Goal: Information Seeking & Learning: Learn about a topic

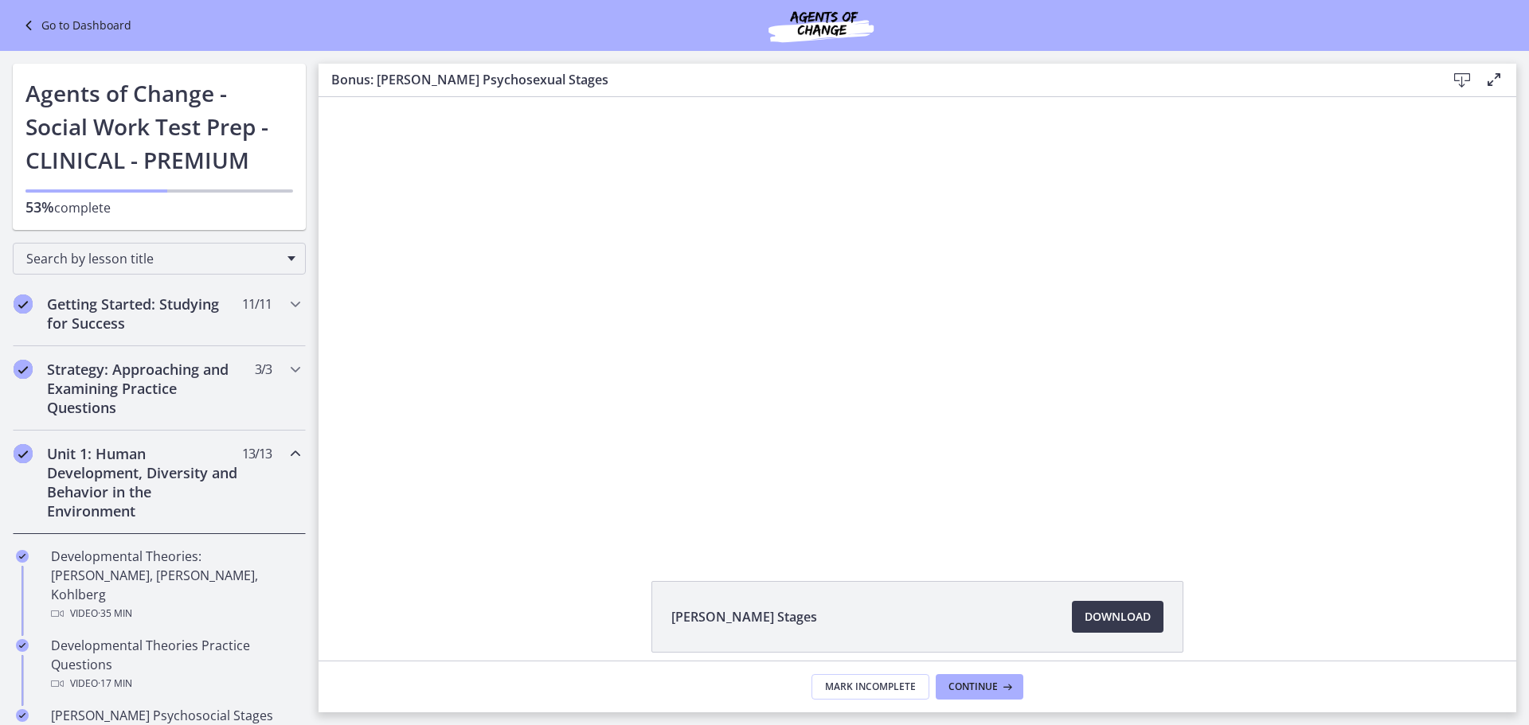
scroll to position [1376, 0]
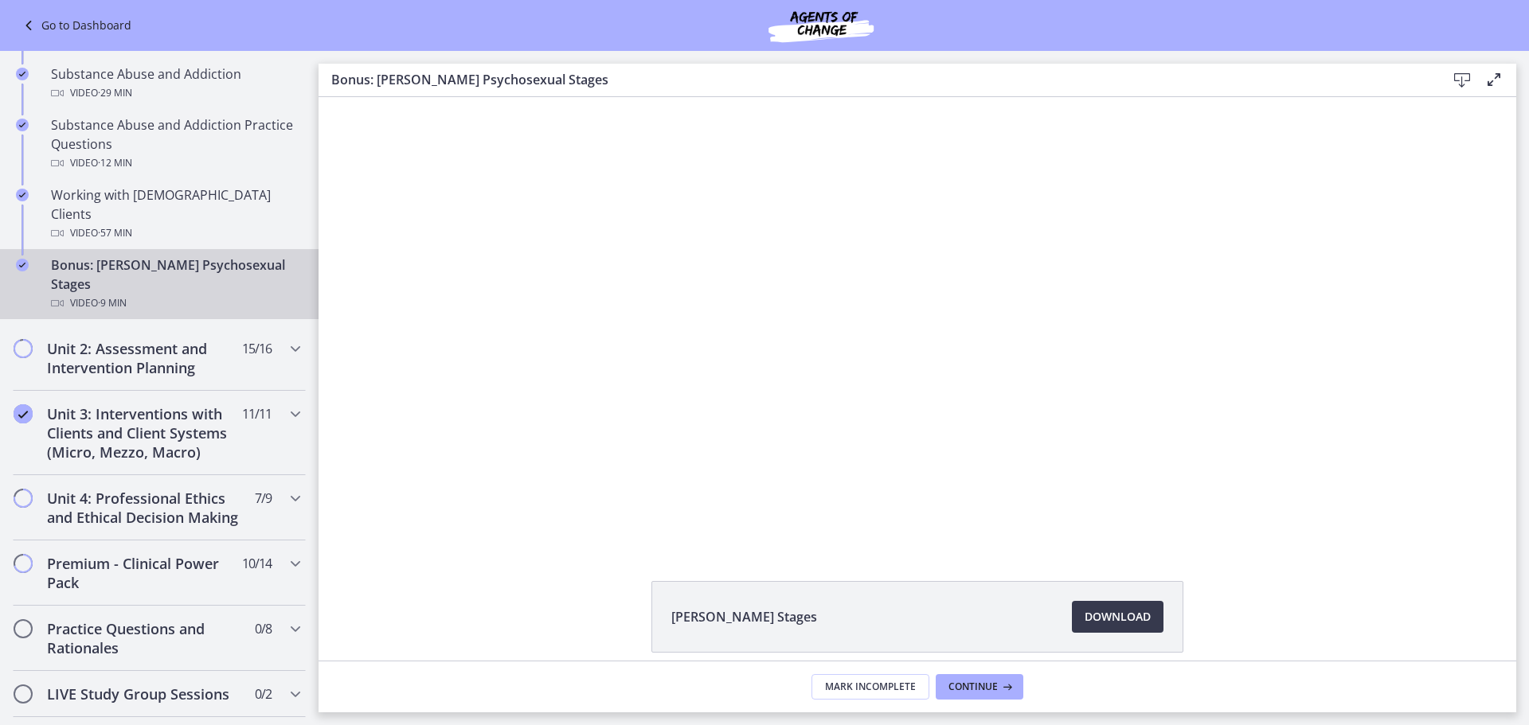
scroll to position [1035, 0]
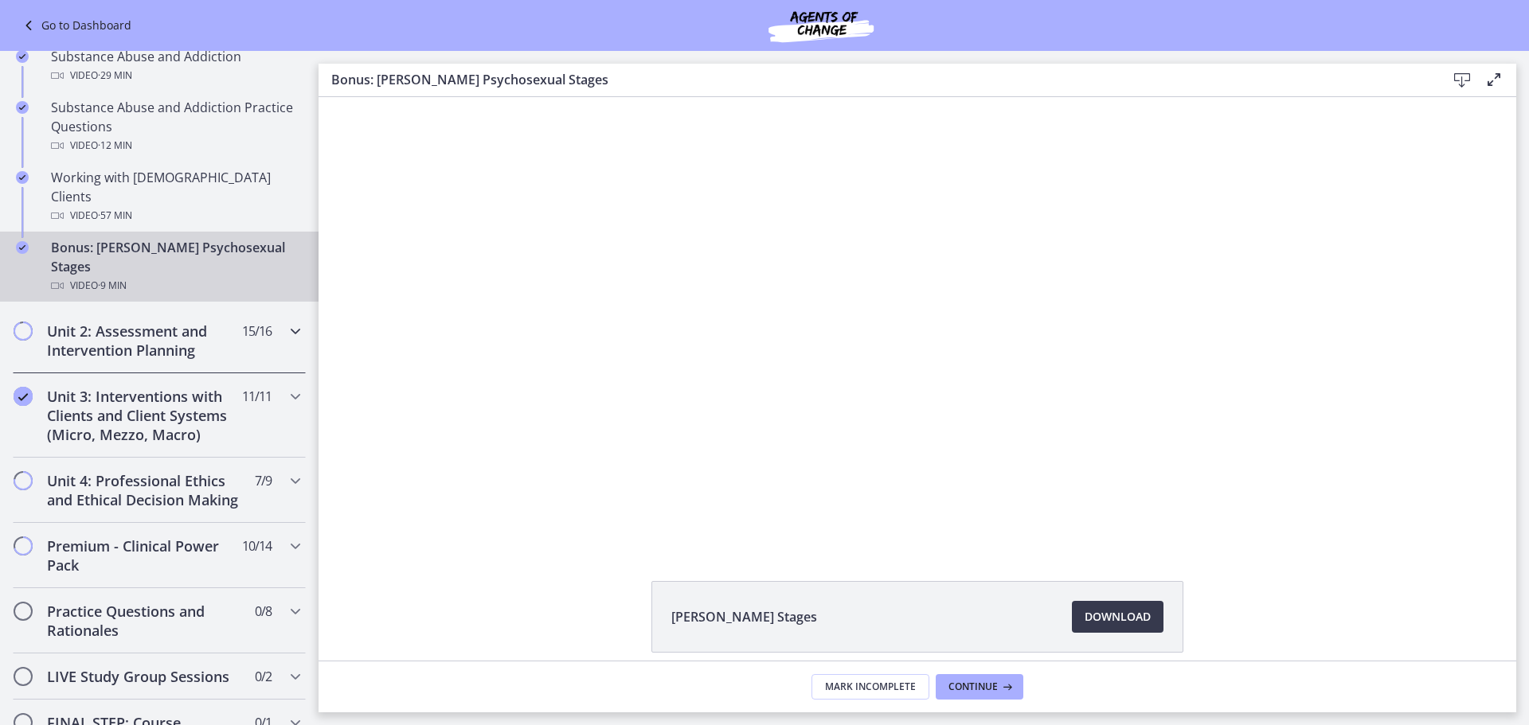
click at [287, 322] on icon "Chapters" at bounding box center [295, 331] width 19 height 19
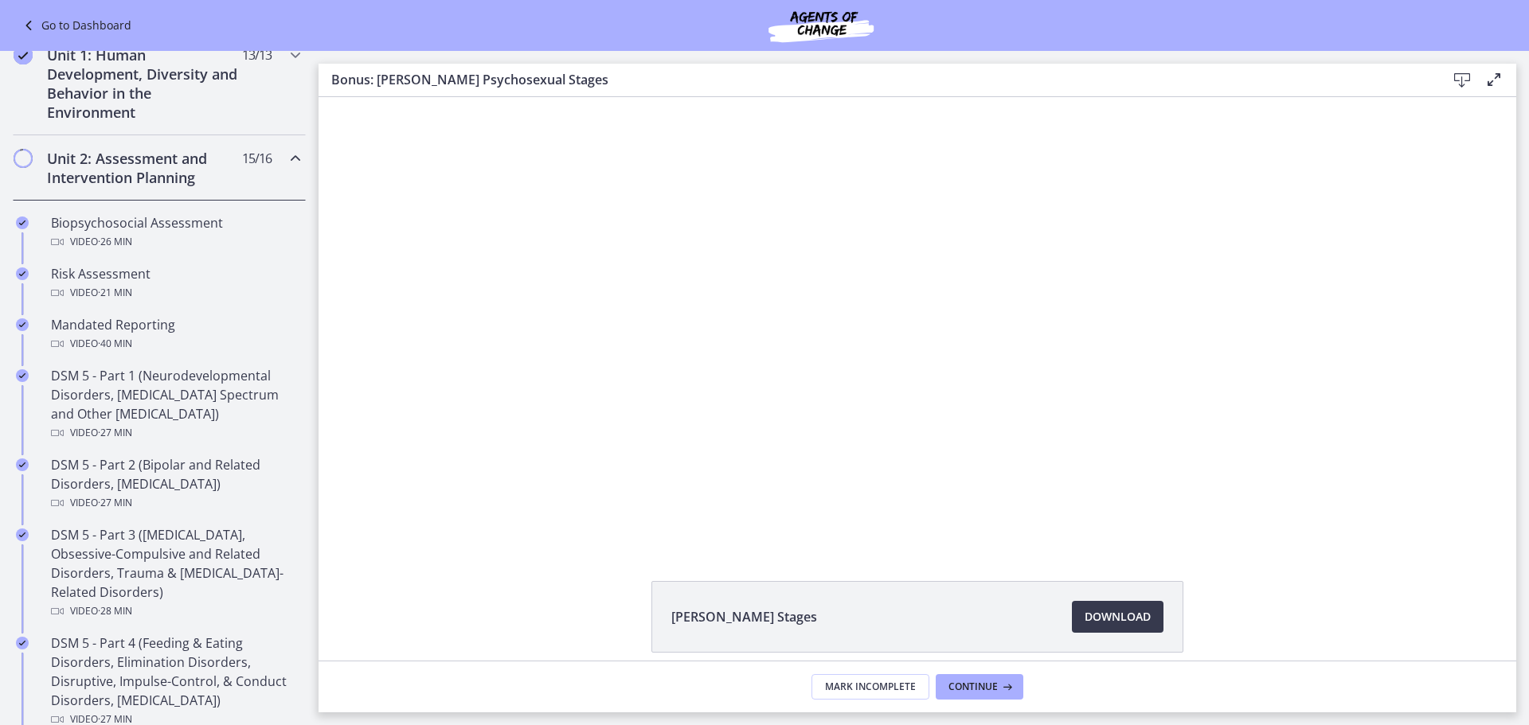
scroll to position [398, 0]
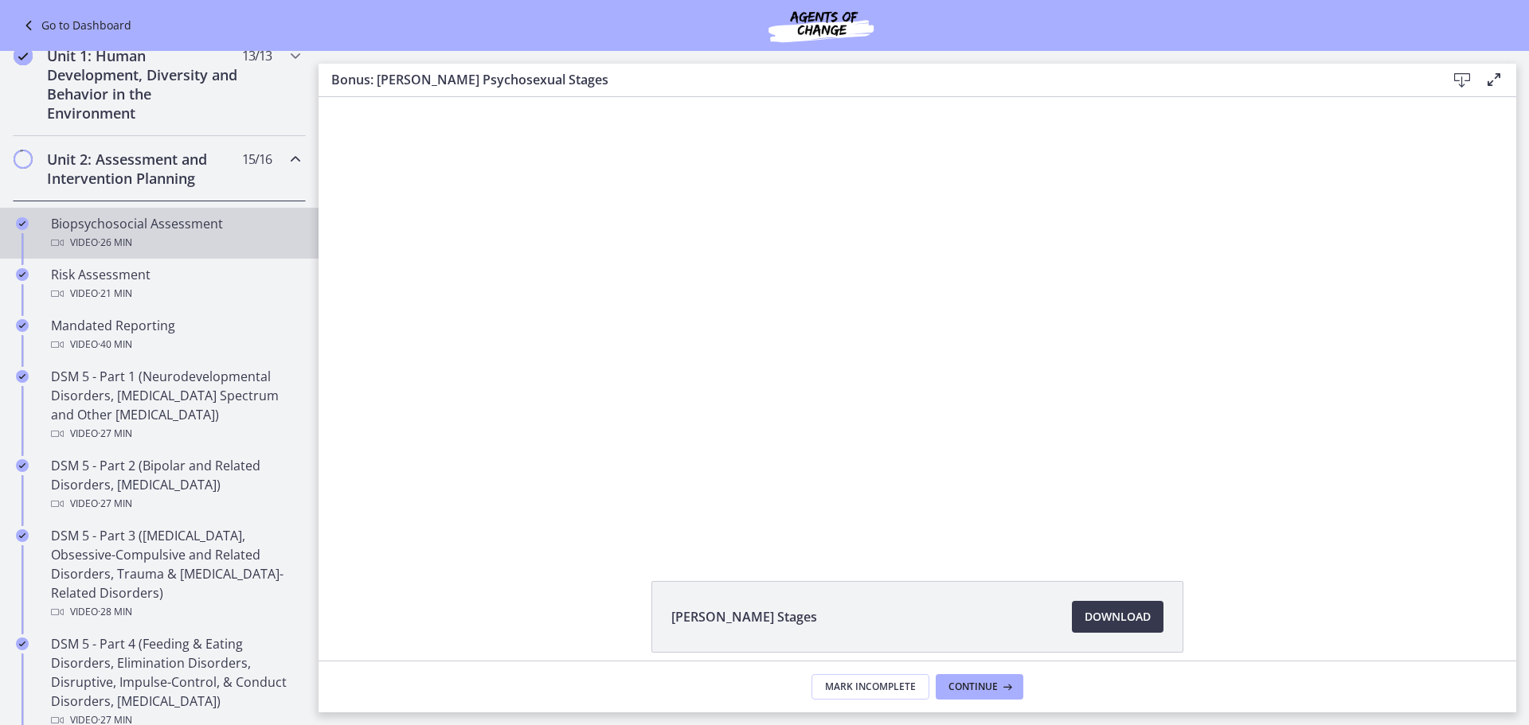
click at [123, 242] on span "· 26 min" at bounding box center [115, 242] width 34 height 19
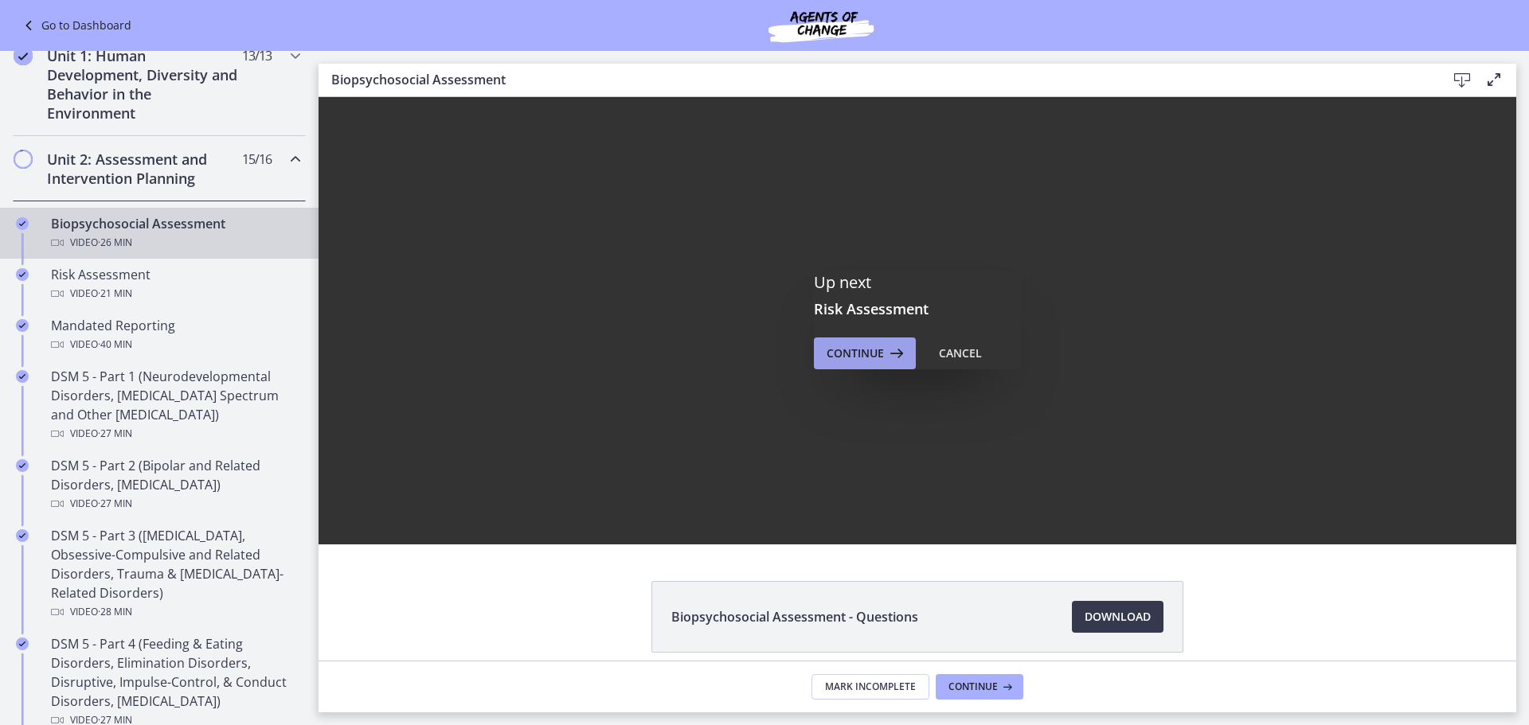
click at [869, 353] on span "Continue" at bounding box center [855, 353] width 57 height 19
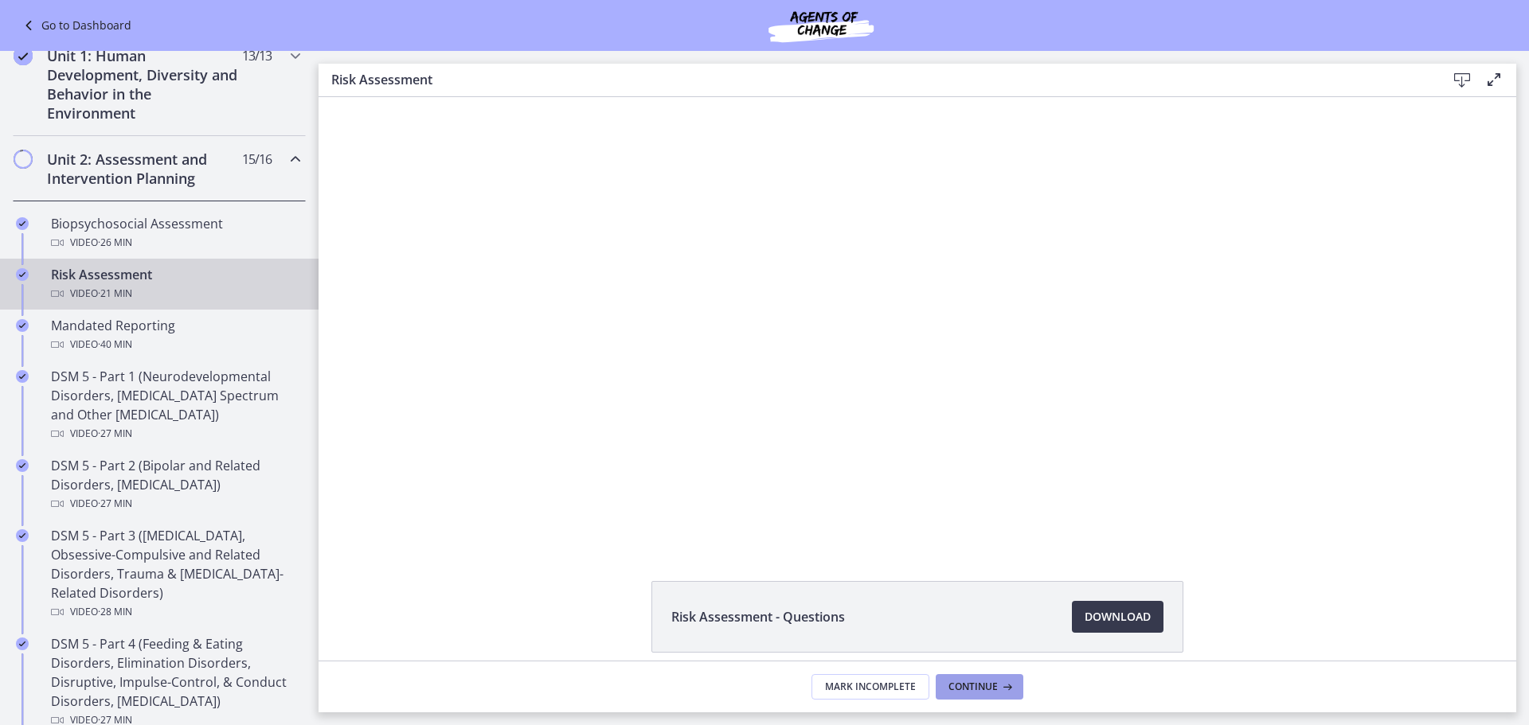
click at [971, 689] on span "Continue" at bounding box center [972, 687] width 49 height 13
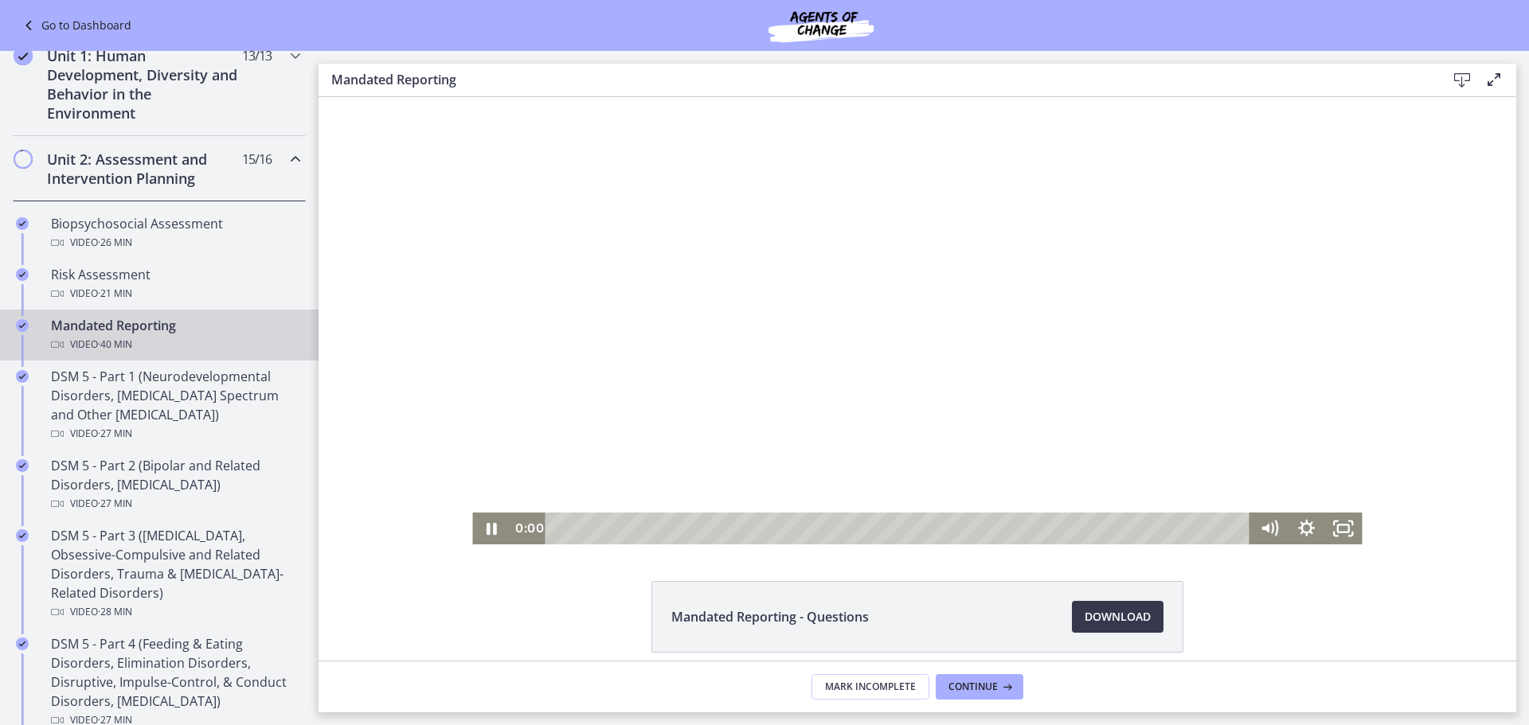
drag, startPoint x: 1196, startPoint y: 526, endPoint x: 464, endPoint y: 530, distance: 731.8
click at [464, 530] on div "Click for sound @keyframes VOLUME_SMALL_WAVE_FLASH { 0% { opacity: 0; } 33% { o…" at bounding box center [918, 320] width 1198 height 447
click at [1492, 79] on icon at bounding box center [1493, 79] width 19 height 19
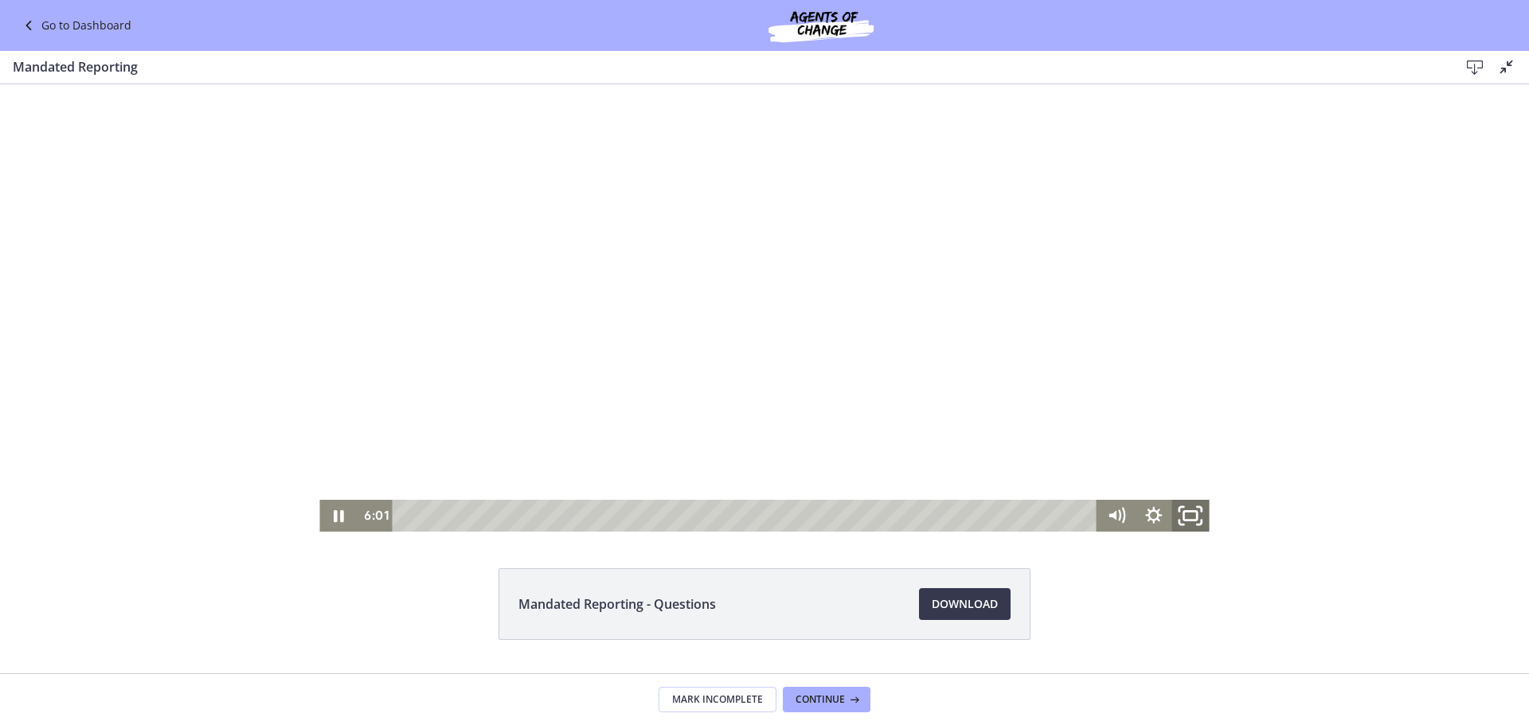
click at [1176, 514] on icon "Fullscreen" at bounding box center [1190, 516] width 45 height 38
click at [334, 522] on icon "Pause" at bounding box center [339, 516] width 10 height 12
